Goal: Information Seeking & Learning: Learn about a topic

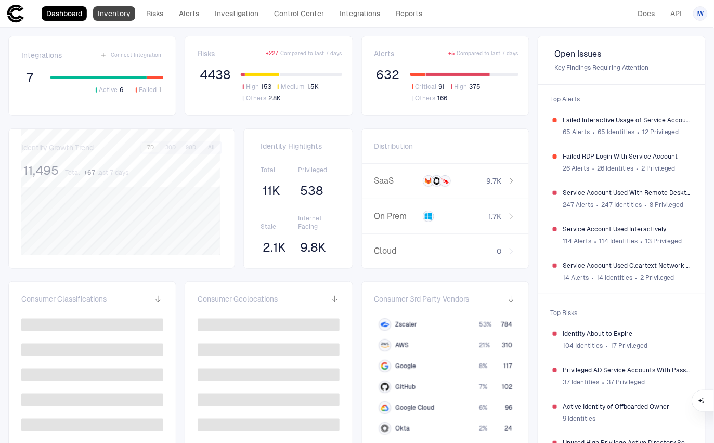
click at [121, 20] on link "Inventory" at bounding box center [114, 13] width 42 height 15
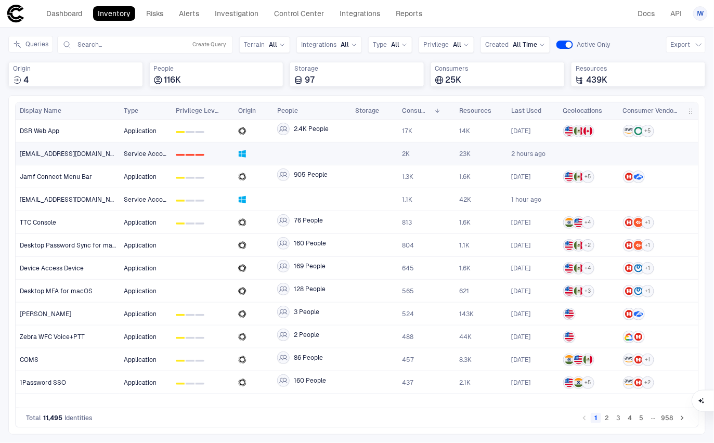
click at [82, 155] on span "[EMAIL_ADDRESS][DOMAIN_NAME]" at bounding box center [68, 154] width 96 height 8
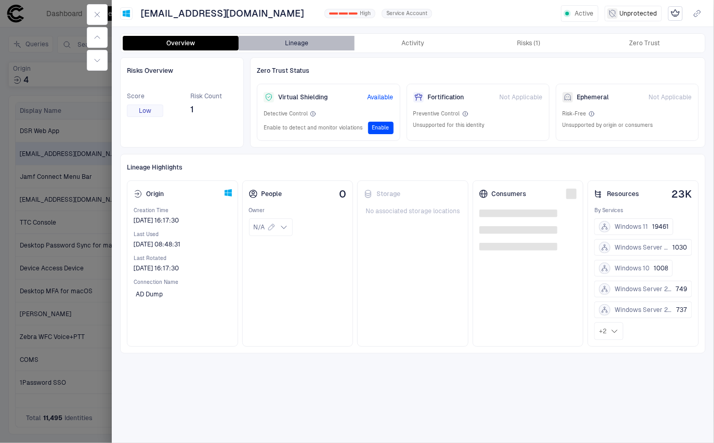
click at [285, 49] on button "Lineage" at bounding box center [297, 43] width 116 height 15
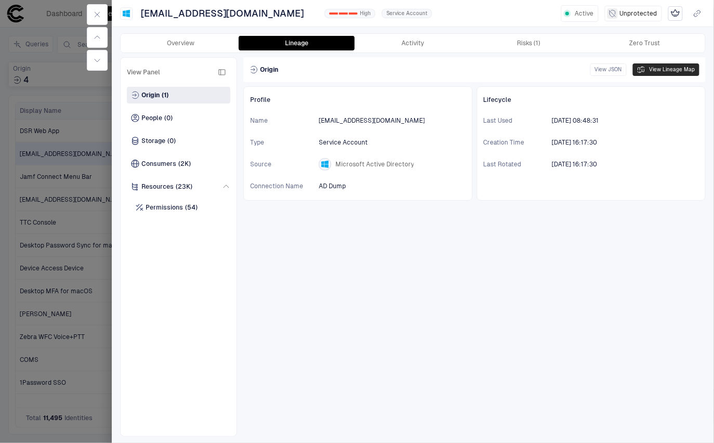
click at [659, 71] on button "View Lineage Map" at bounding box center [666, 69] width 67 height 12
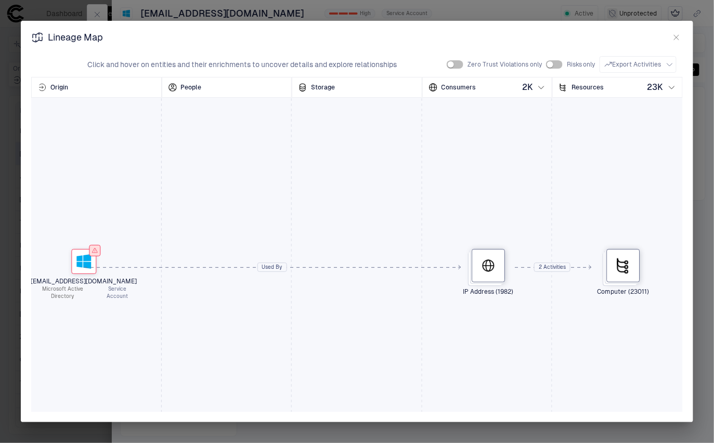
click at [676, 31] on button "button" at bounding box center [676, 37] width 12 height 12
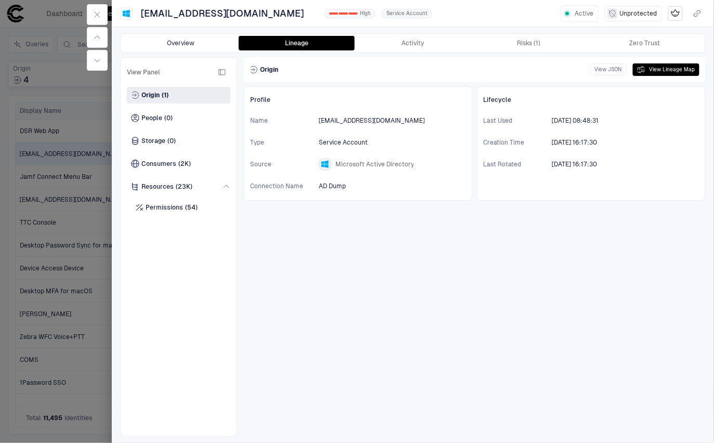
click at [178, 43] on button "Overview" at bounding box center [181, 43] width 116 height 15
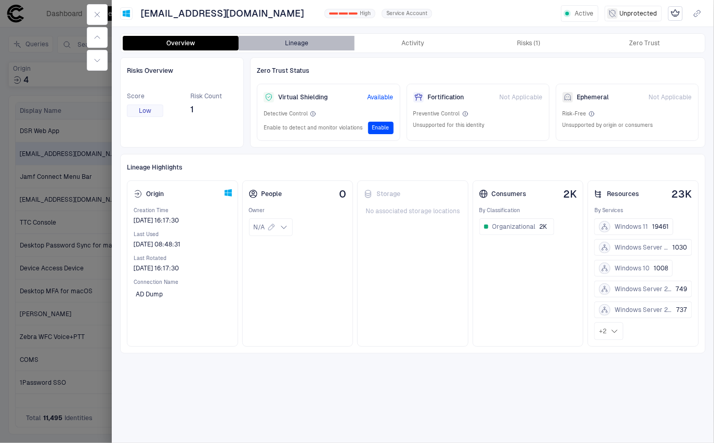
click at [298, 43] on button "Lineage" at bounding box center [297, 43] width 116 height 15
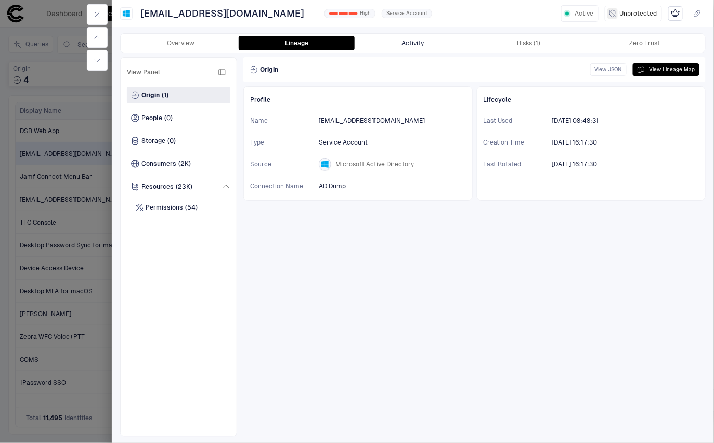
click at [419, 45] on button "Activity" at bounding box center [413, 43] width 116 height 15
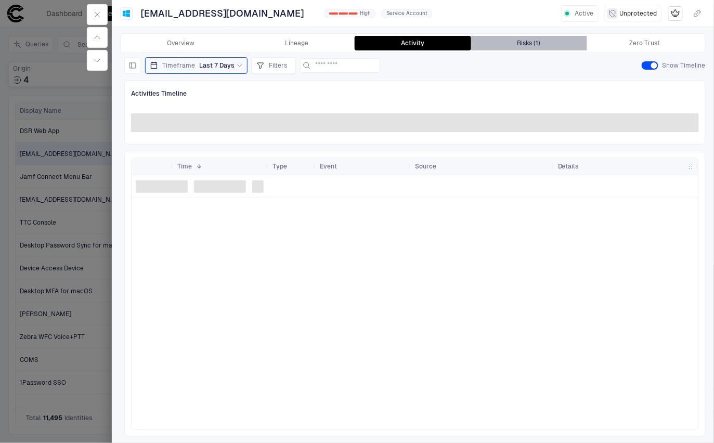
click at [526, 44] on div "Risks (1)" at bounding box center [529, 43] width 23 height 8
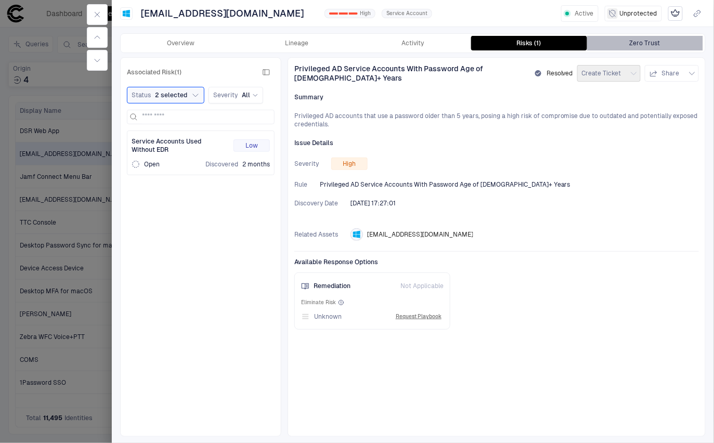
click at [638, 43] on div "Zero Trust" at bounding box center [645, 43] width 31 height 8
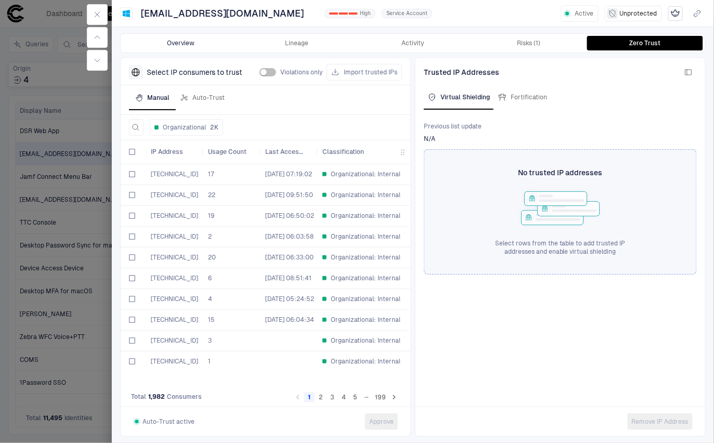
click at [199, 37] on button "Overview" at bounding box center [181, 43] width 116 height 15
